Goal: Task Accomplishment & Management: Use online tool/utility

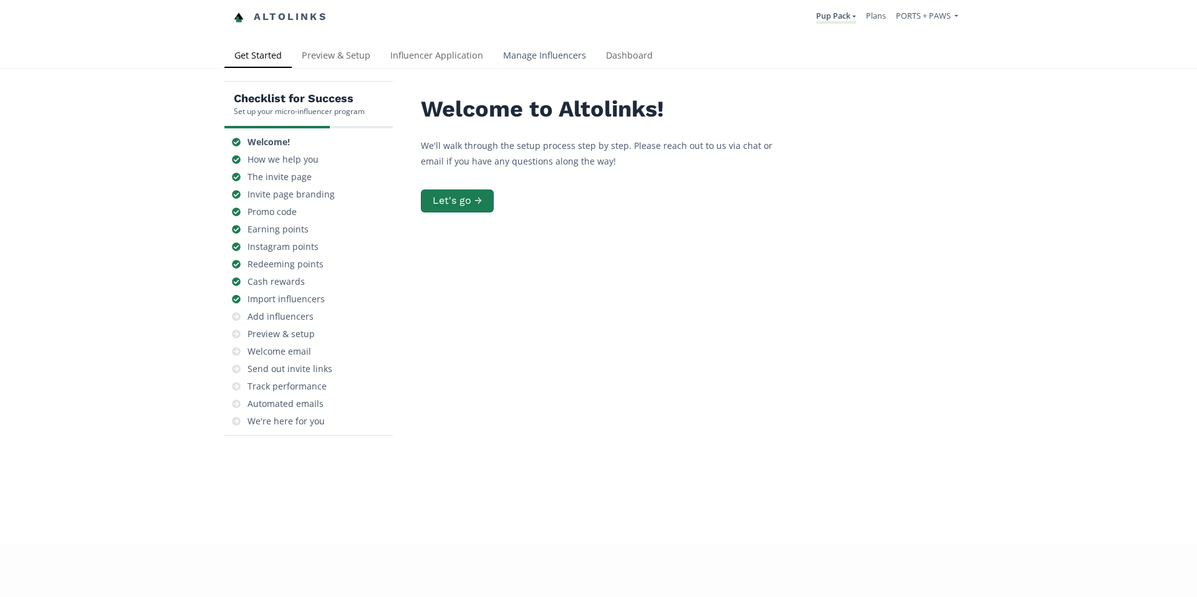
click at [535, 55] on link "Manage Influencers" at bounding box center [544, 56] width 103 height 25
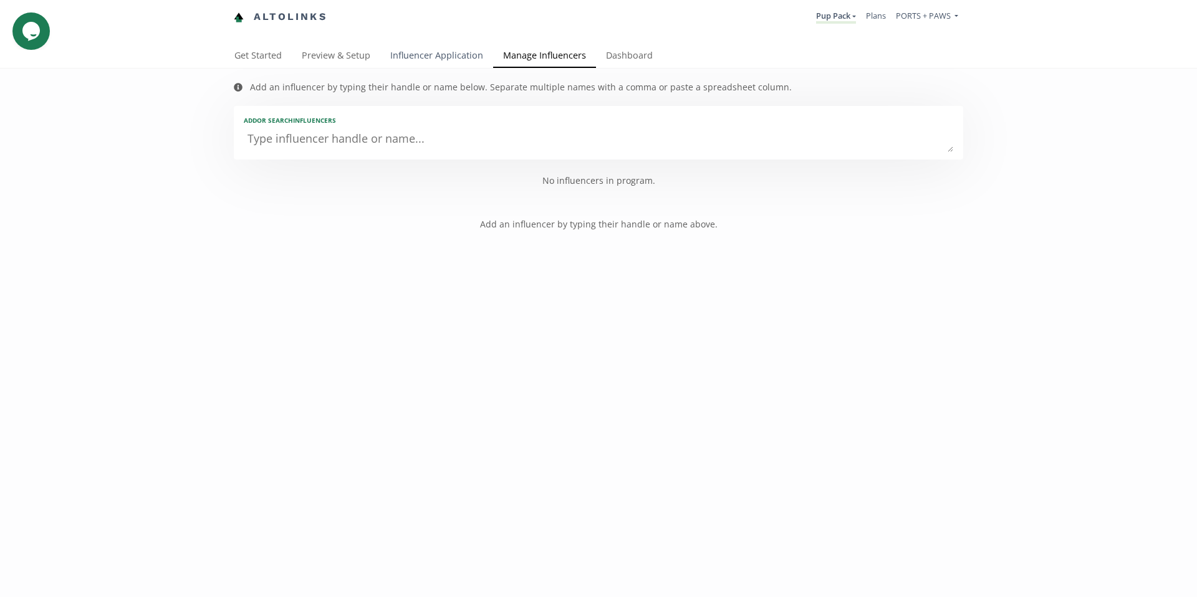
click at [427, 59] on link "Influencer Application" at bounding box center [436, 56] width 113 height 25
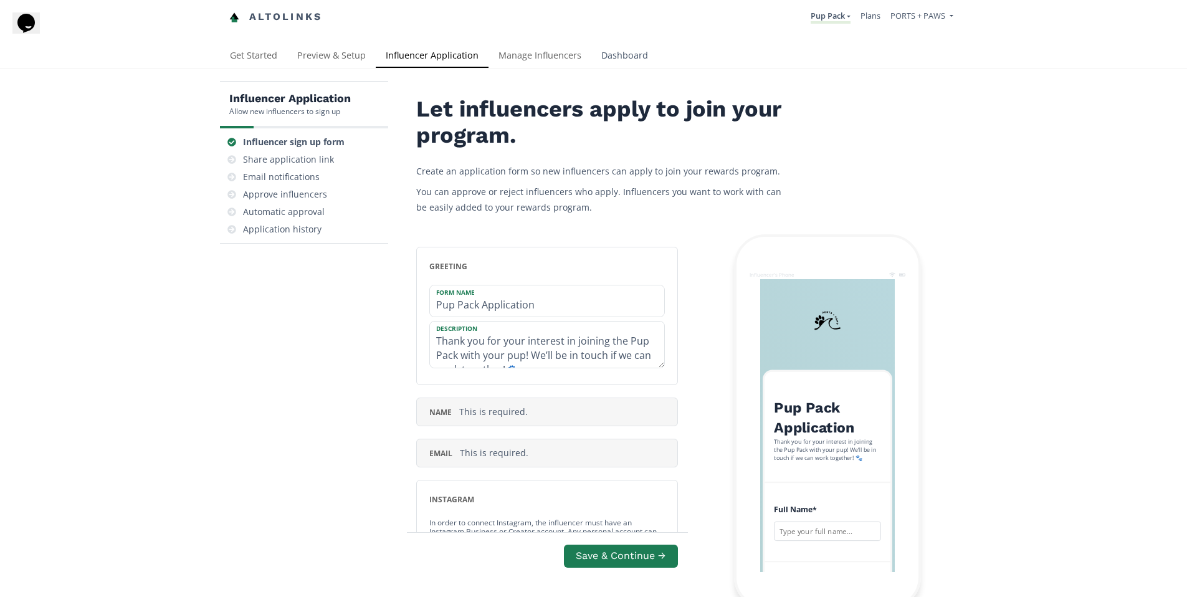
click at [628, 52] on link "Dashboard" at bounding box center [624, 56] width 67 height 25
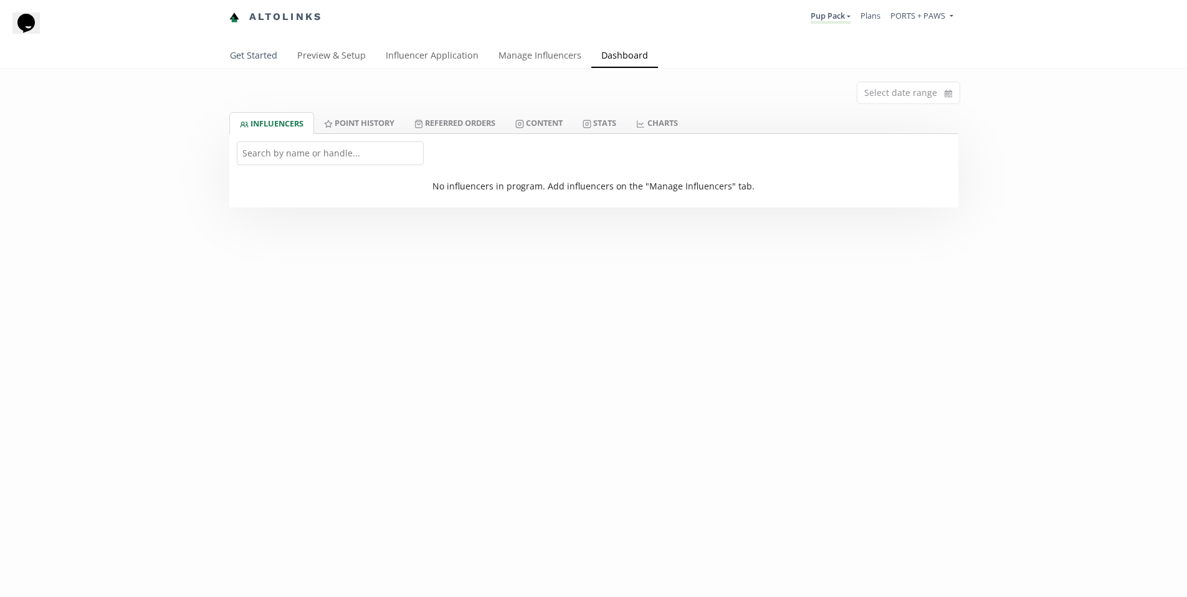
click at [242, 56] on link "Get Started" at bounding box center [253, 56] width 67 height 25
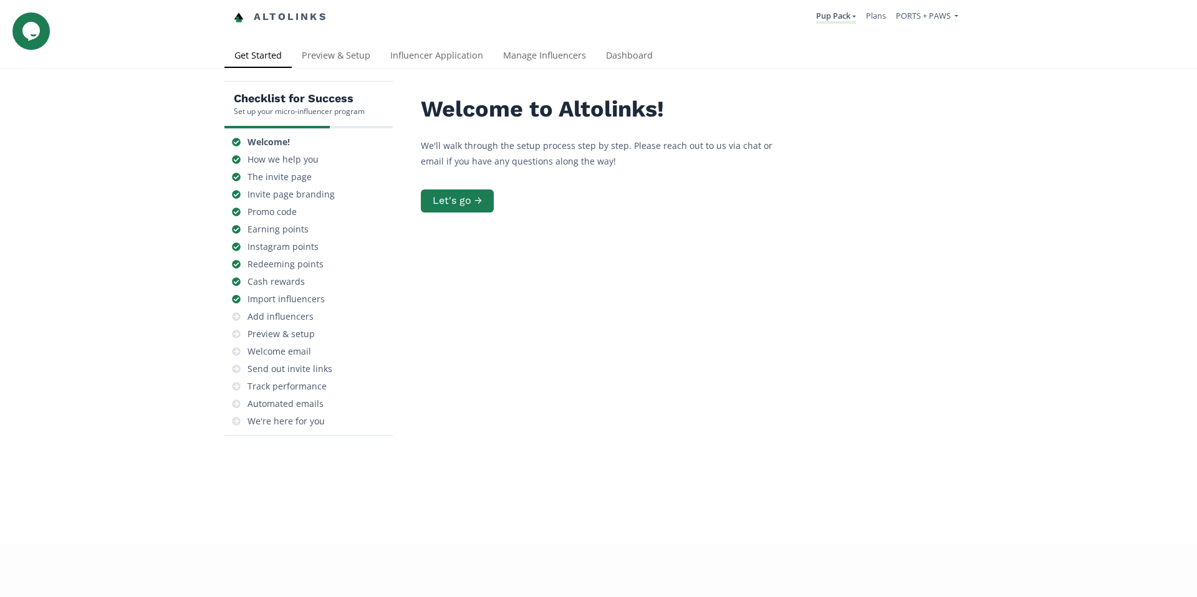
click at [1092, 208] on div "Checklist for Success Set up your micro-influencer program Welcome! How we help…" at bounding box center [598, 306] width 1197 height 475
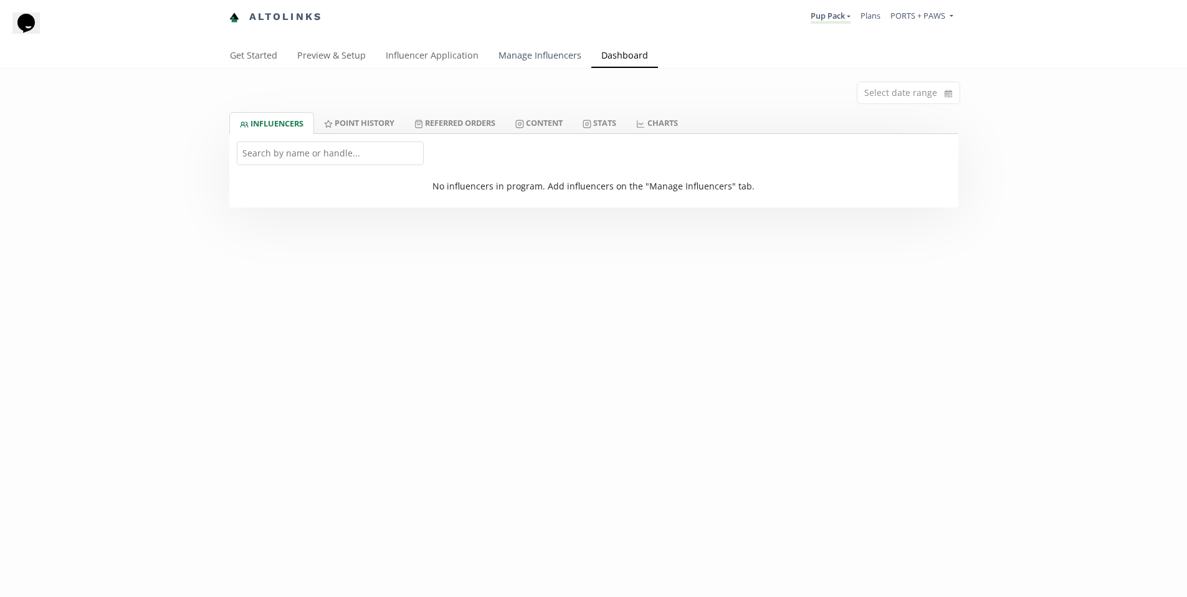
click at [527, 50] on link "Manage Influencers" at bounding box center [540, 56] width 103 height 25
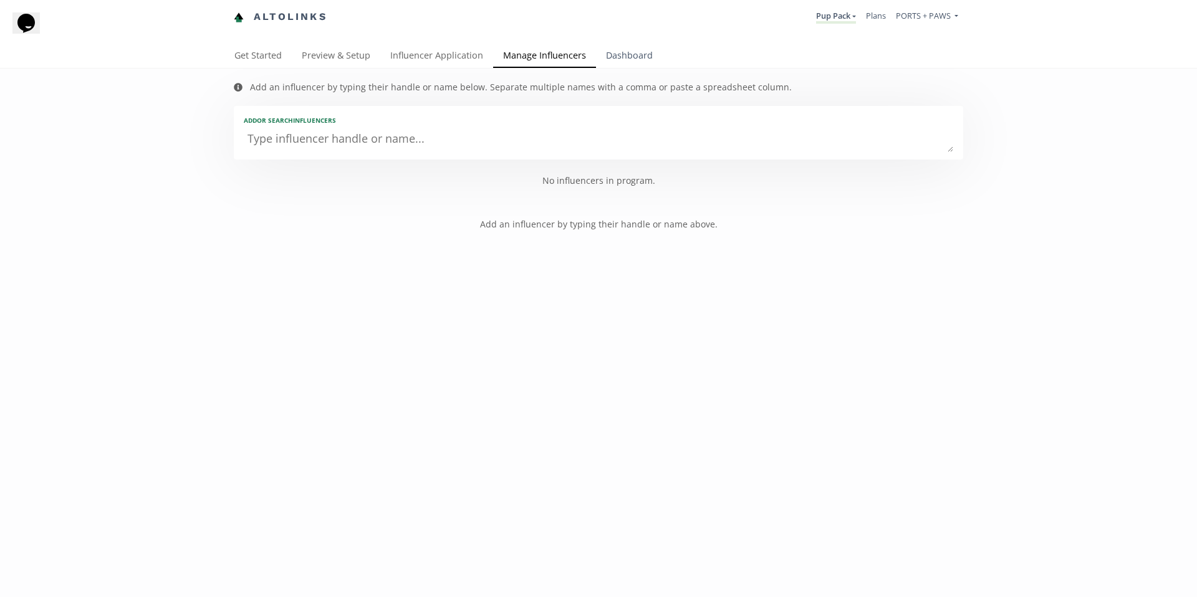
click at [626, 54] on link "Dashboard" at bounding box center [629, 56] width 67 height 25
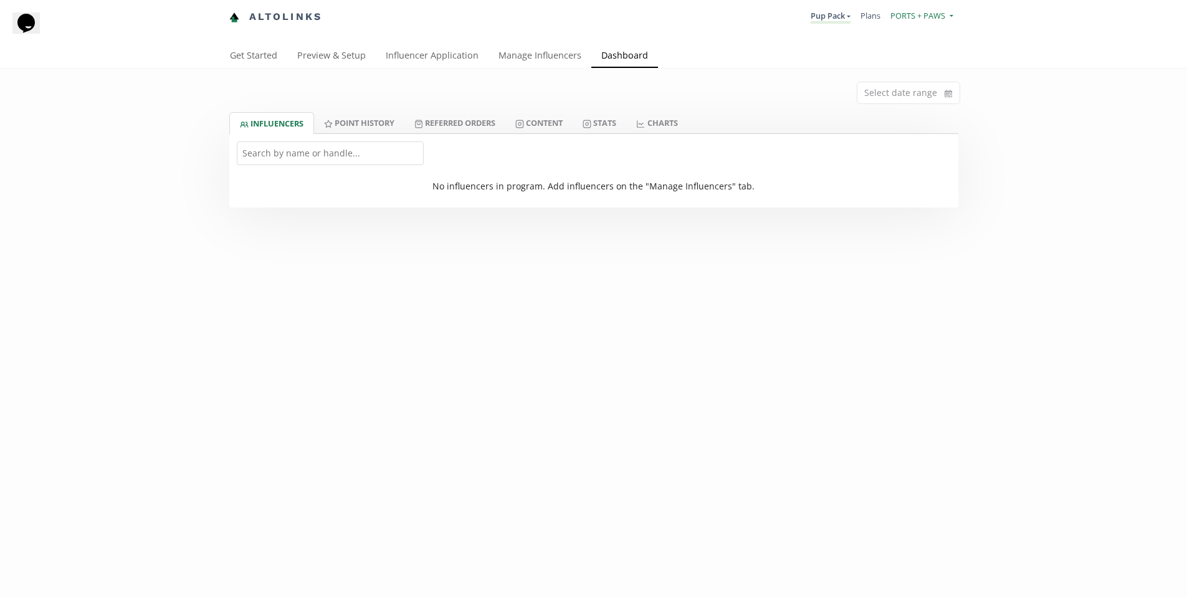
click at [930, 11] on span "PORTS + PAWS" at bounding box center [918, 15] width 55 height 11
click at [1018, 87] on div "Select date range INFLUENCERS Point HISTORY Referred Orders Content Stats CHART…" at bounding box center [593, 138] width 1187 height 139
